Goal: Task Accomplishment & Management: Manage account settings

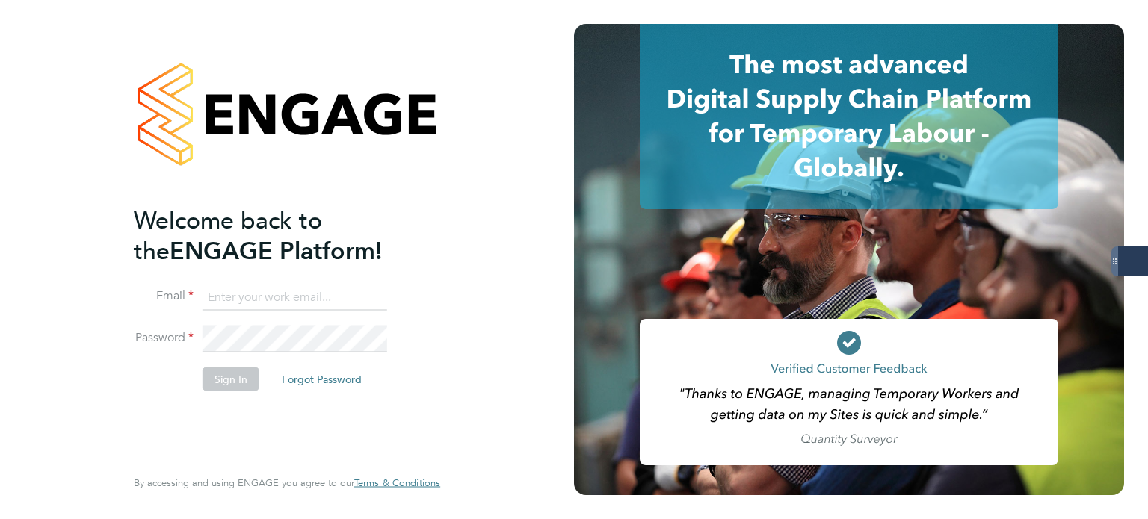
click at [364, 289] on keeper-lock "Open Keeper Popup" at bounding box center [373, 297] width 18 height 18
type input "oliver.jefferson@servicecare.org.uk"
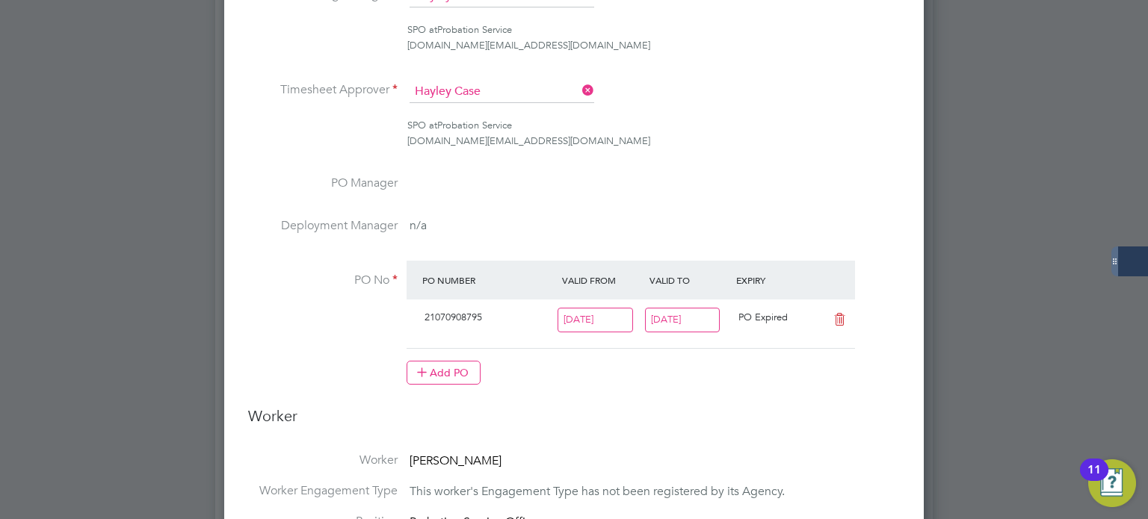
click at [673, 315] on input "[DATE]" at bounding box center [682, 320] width 75 height 25
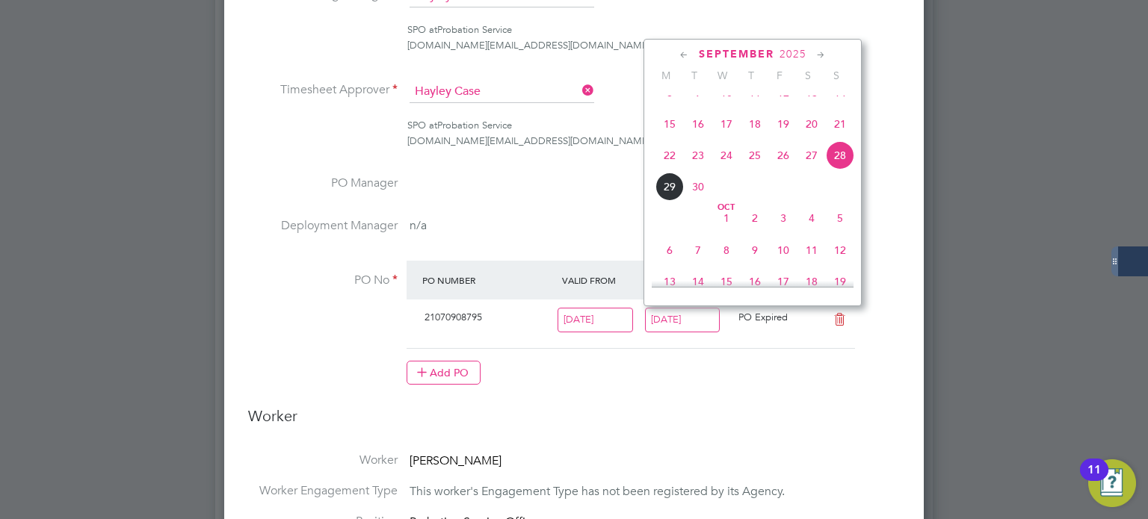
click at [821, 54] on icon at bounding box center [821, 55] width 14 height 16
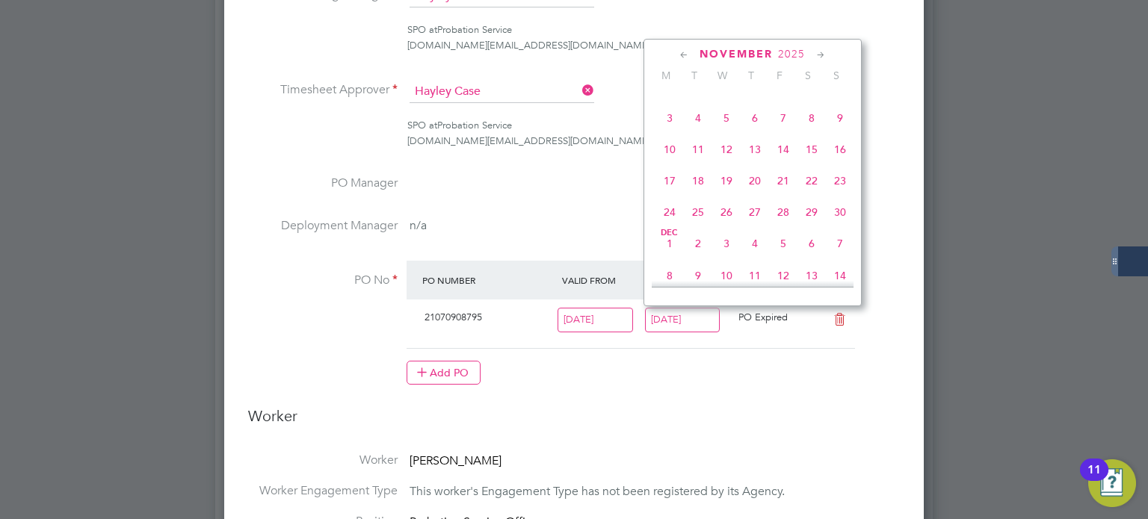
click at [821, 54] on icon at bounding box center [821, 55] width 14 height 16
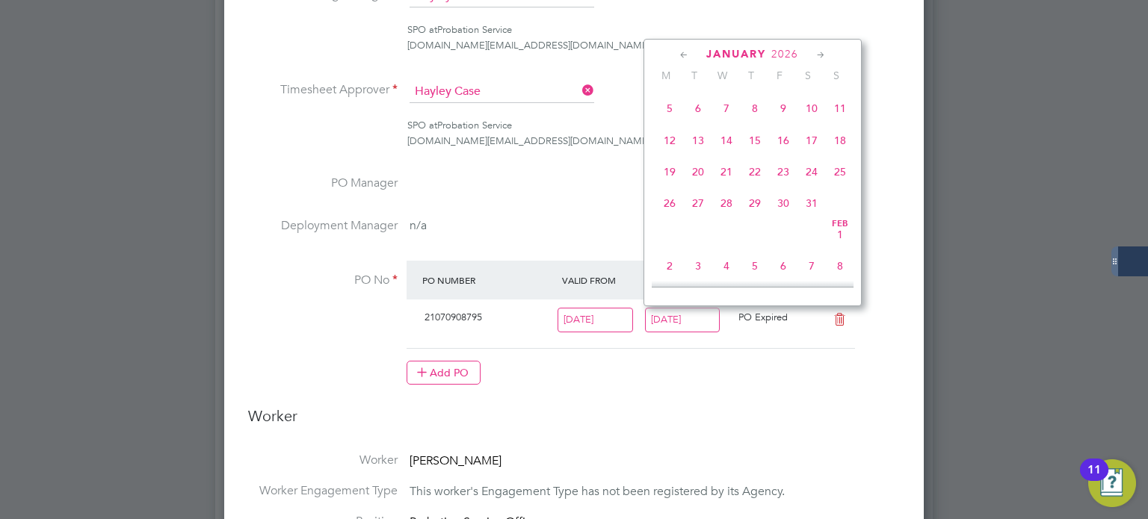
click at [821, 54] on icon at bounding box center [821, 55] width 14 height 16
click at [843, 208] on span "29" at bounding box center [840, 194] width 28 height 28
type input "29 Mar 2026"
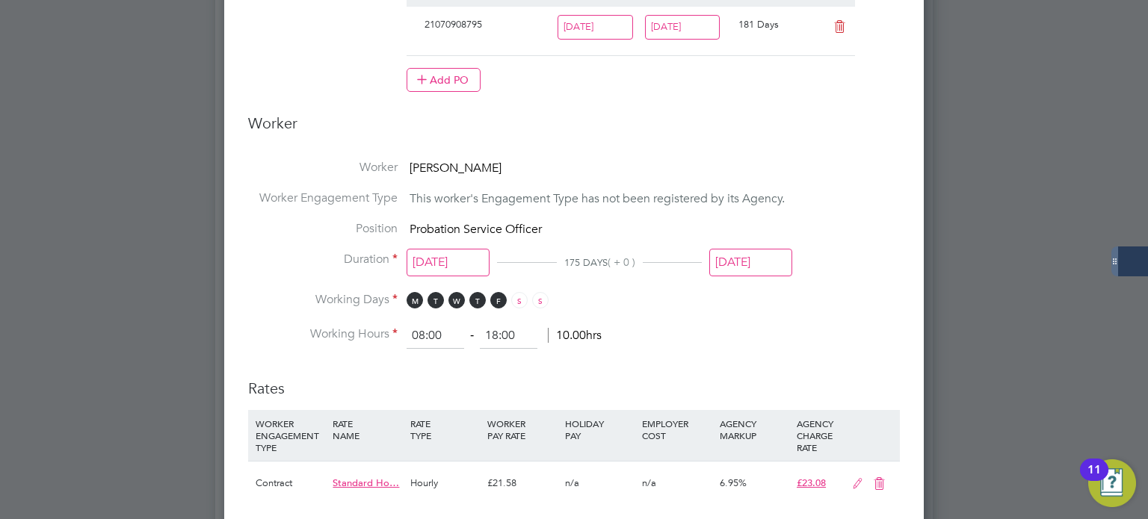
click at [741, 244] on li "Position Probation Service Officer" at bounding box center [574, 236] width 652 height 31
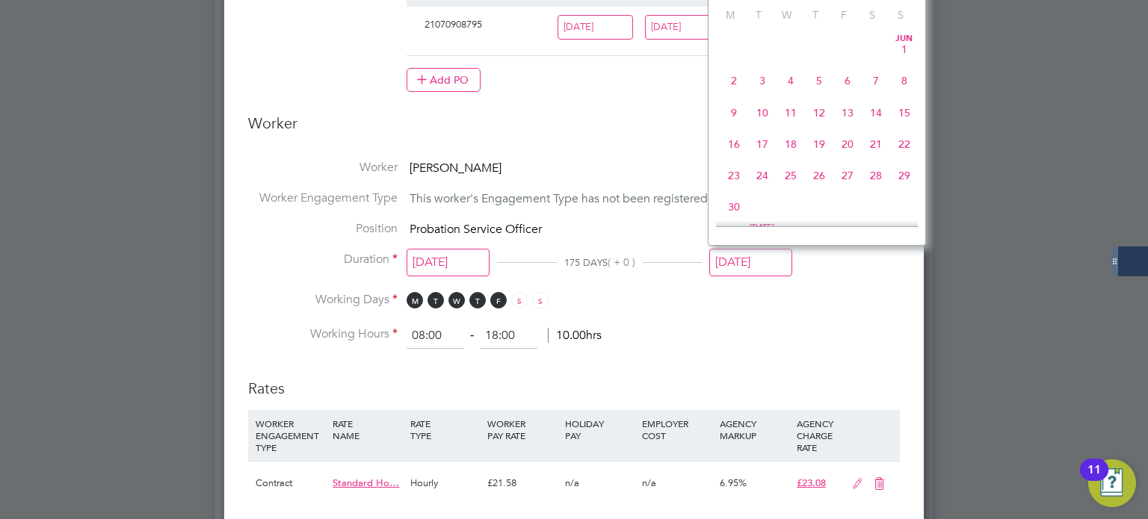
click at [740, 265] on input "[DATE]" at bounding box center [750, 263] width 83 height 28
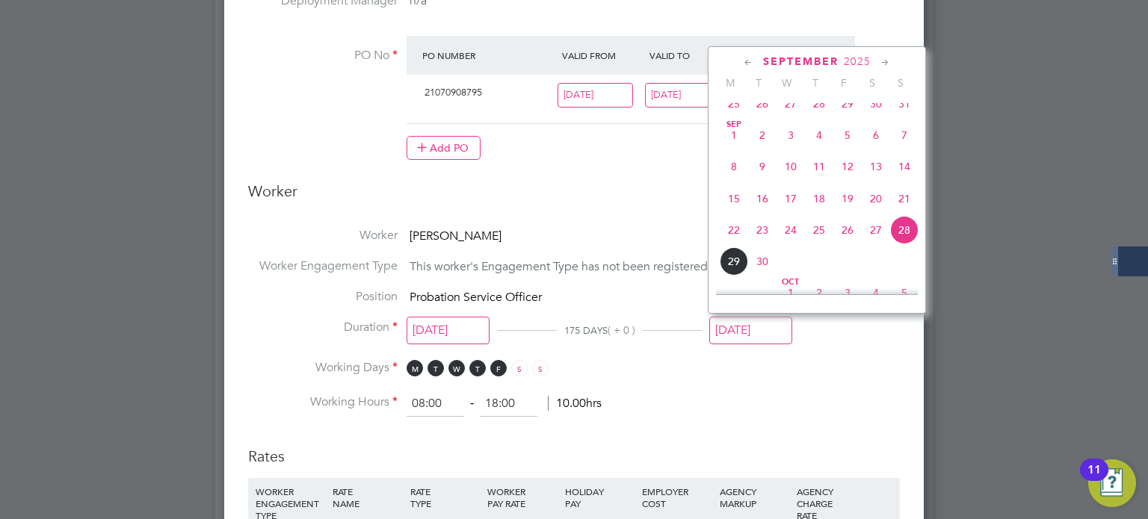
click at [880, 66] on icon at bounding box center [885, 63] width 14 height 16
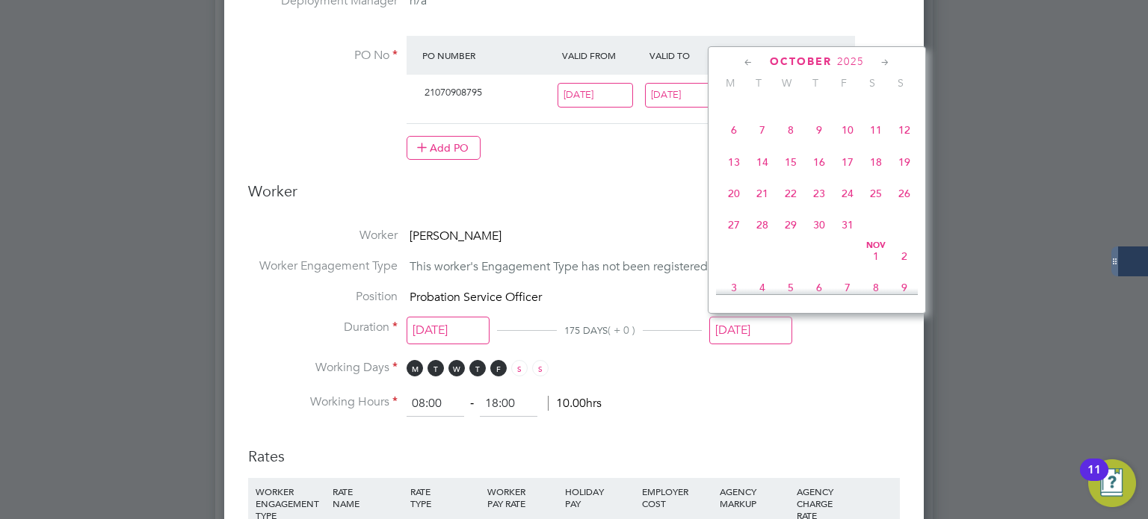
click at [880, 66] on icon at bounding box center [885, 63] width 14 height 16
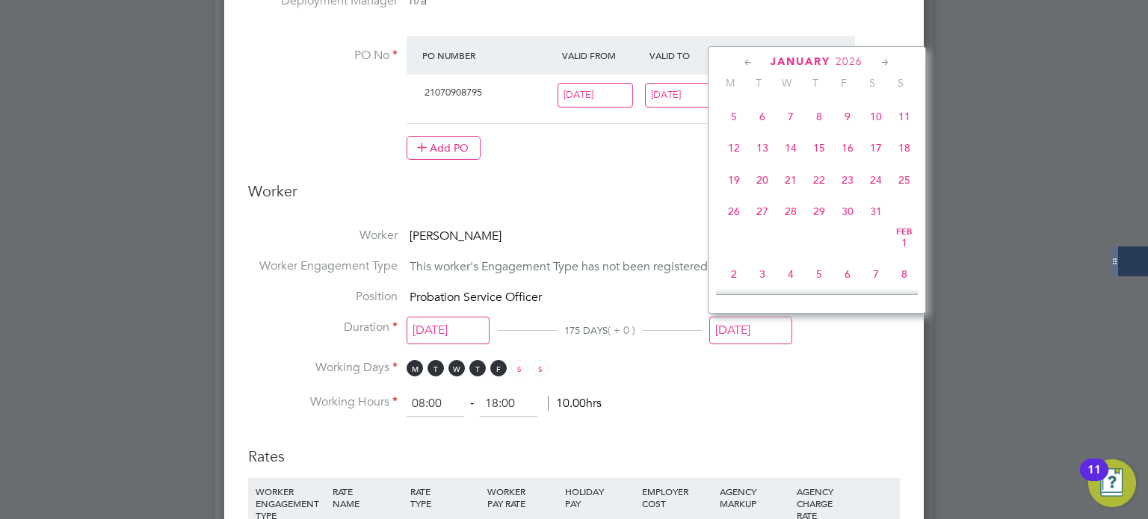
click at [880, 66] on icon at bounding box center [885, 63] width 14 height 16
click at [907, 217] on span "29" at bounding box center [904, 202] width 28 height 28
type input "29 Mar 2026"
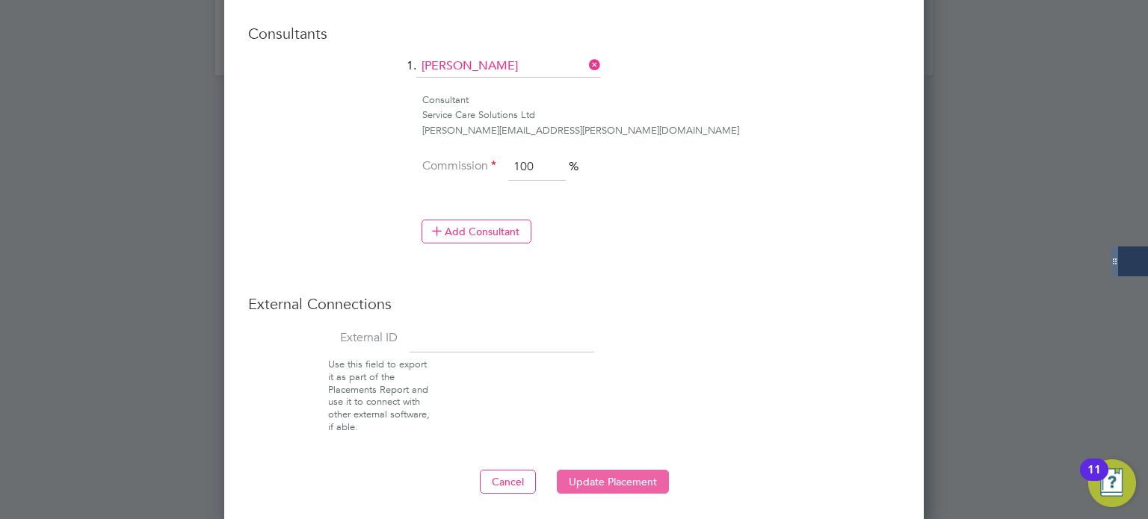
click at [604, 474] on button "Update Placement" at bounding box center [613, 482] width 112 height 24
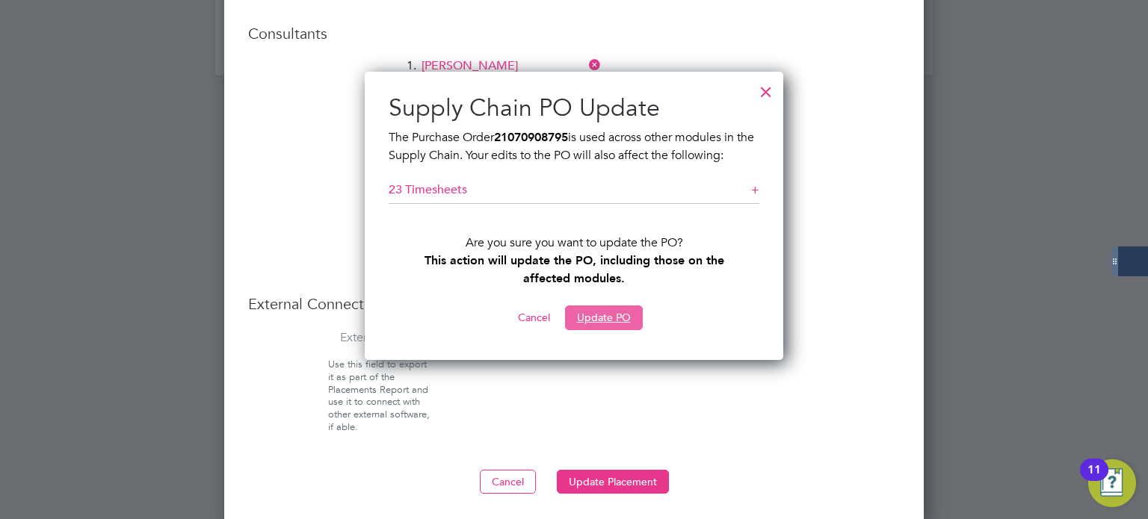
click at [603, 321] on button "Update PO" at bounding box center [604, 318] width 78 height 24
